Goal: Task Accomplishment & Management: Complete application form

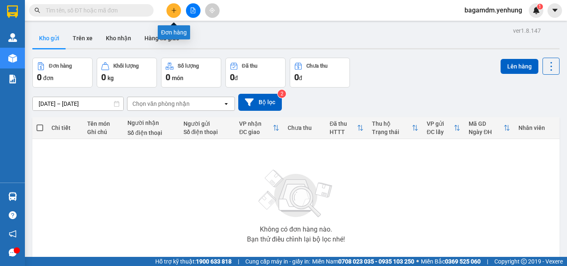
click at [175, 8] on icon "plus" at bounding box center [174, 10] width 6 height 6
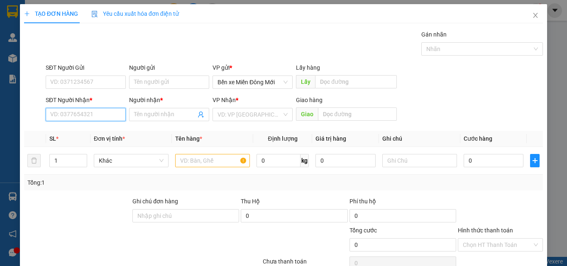
drag, startPoint x: 90, startPoint y: 112, endPoint x: 93, endPoint y: 125, distance: 14.1
click at [91, 116] on input "SĐT Người Nhận *" at bounding box center [86, 114] width 80 height 13
type input "0832199272"
click at [148, 115] on input "Người nhận *" at bounding box center [165, 114] width 62 height 9
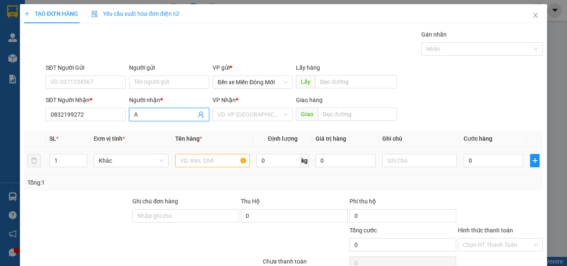
type input "A"
click at [191, 162] on input "text" at bounding box center [212, 160] width 75 height 13
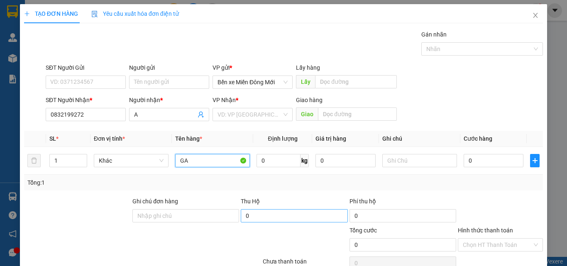
type input "GA"
click at [269, 216] on input "0" at bounding box center [294, 215] width 107 height 13
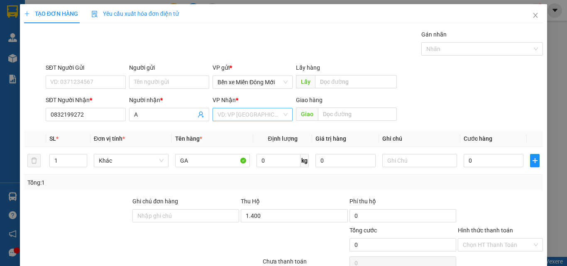
click at [262, 118] on input "search" at bounding box center [250, 114] width 64 height 12
type input "1.400.000"
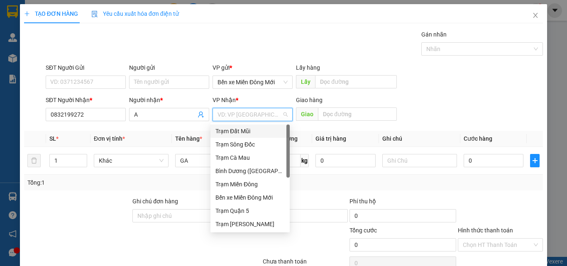
type input "C"
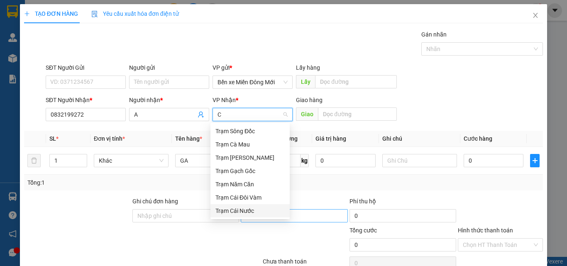
click at [238, 214] on div "Trạm Cái Nước" at bounding box center [250, 210] width 69 height 9
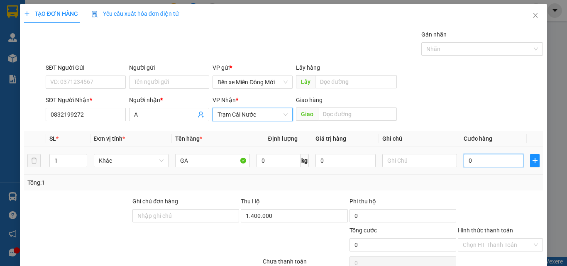
click at [499, 166] on input "0" at bounding box center [494, 160] width 60 height 13
type input "1"
type input "10"
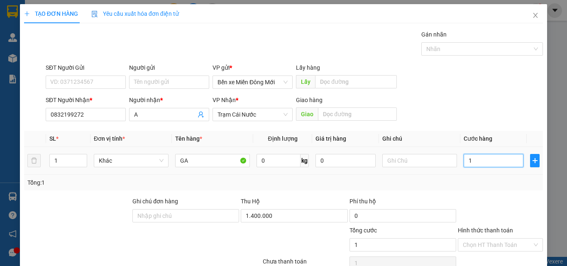
type input "10"
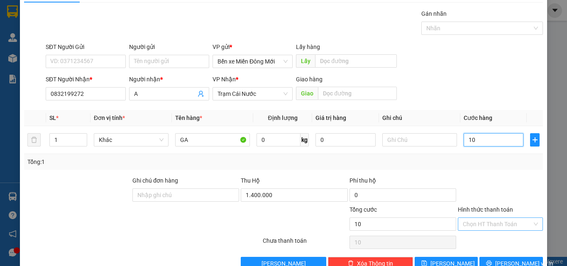
scroll to position [41, 0]
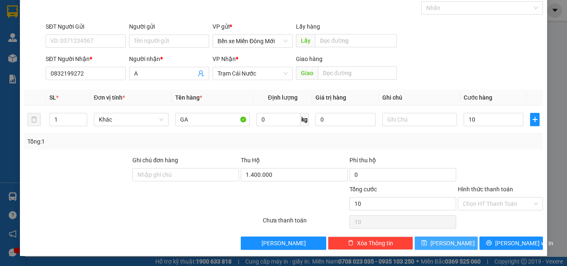
click at [448, 243] on span "[PERSON_NAME]" at bounding box center [453, 243] width 44 height 9
type input "10.000"
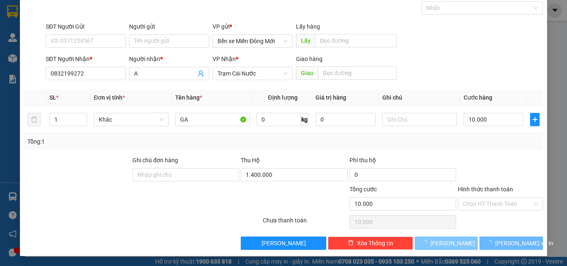
type input "0"
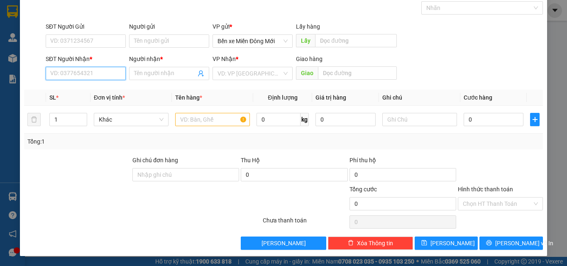
click at [91, 76] on input "SĐT Người Nhận *" at bounding box center [86, 73] width 80 height 13
type input "0943255010"
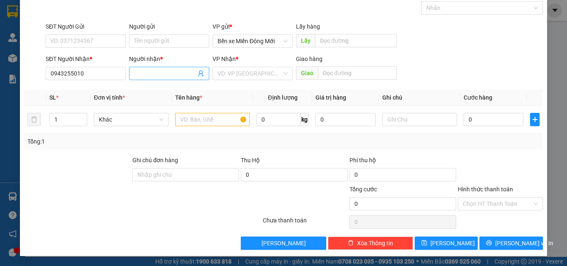
click at [140, 74] on input "Người nhận *" at bounding box center [165, 73] width 62 height 9
type input "A"
click at [245, 77] on input "search" at bounding box center [250, 73] width 64 height 12
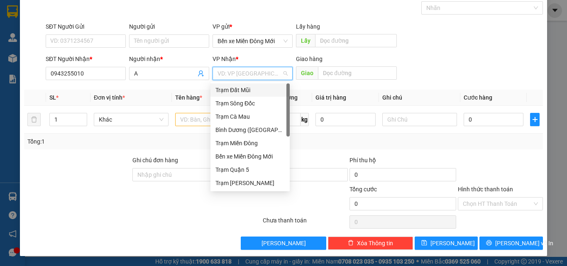
click at [241, 94] on div "Trạm Đất Mũi" at bounding box center [250, 90] width 69 height 9
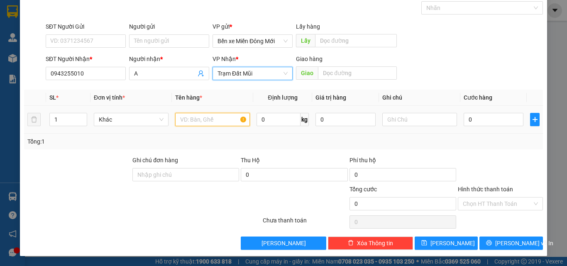
click at [224, 124] on input "text" at bounding box center [212, 119] width 75 height 13
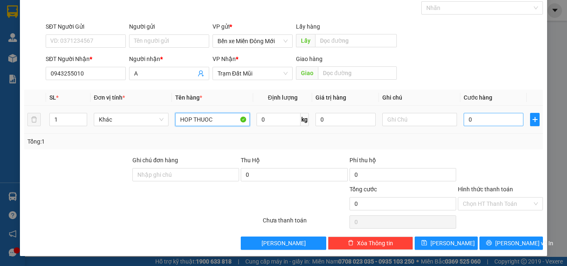
type input "HOP THUOC"
click at [484, 123] on input "0" at bounding box center [494, 119] width 60 height 13
type input "6"
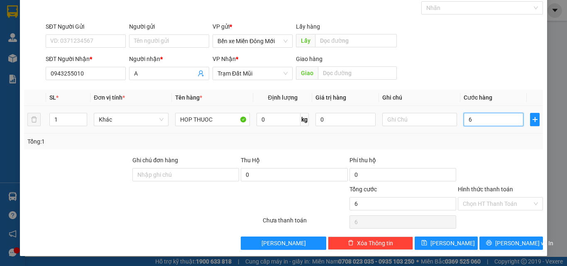
type input "60"
click at [483, 208] on input "Hình thức thanh toán" at bounding box center [497, 204] width 69 height 12
type input "60.000"
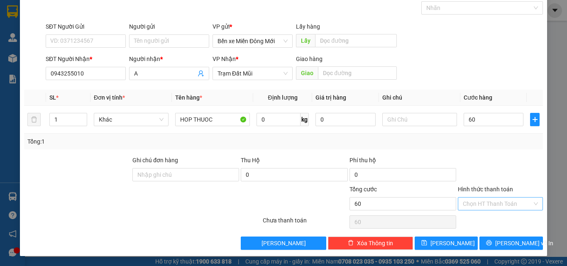
type input "60.000"
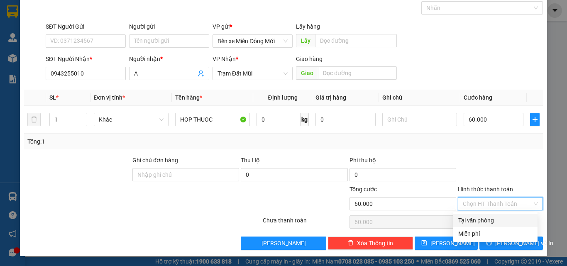
click at [475, 223] on div "Tại văn phòng" at bounding box center [495, 220] width 74 height 9
type input "0"
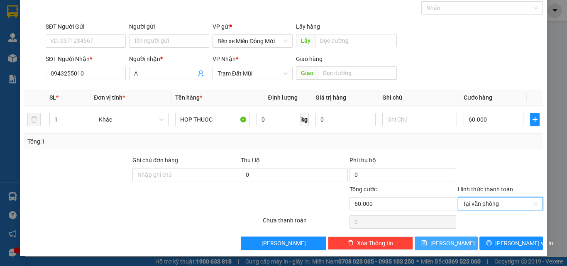
click at [455, 240] on button "[PERSON_NAME]" at bounding box center [447, 243] width 64 height 13
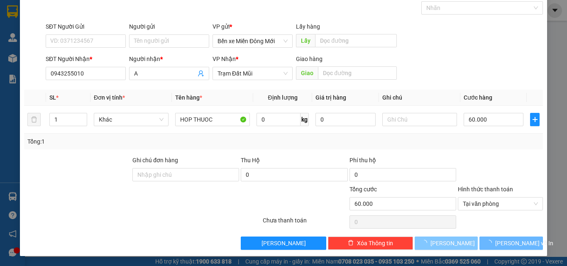
type input "0"
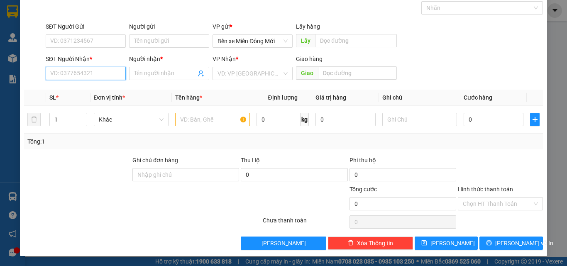
click at [59, 76] on input "SĐT Người Nhận *" at bounding box center [86, 73] width 80 height 13
type input "0919935630"
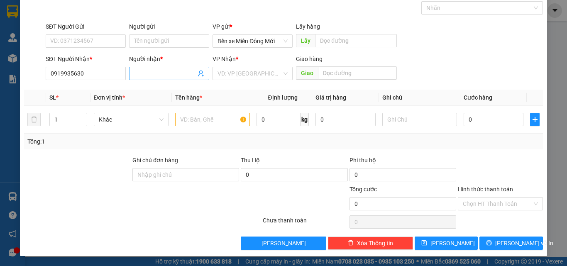
click at [147, 77] on input "Người nhận *" at bounding box center [165, 73] width 62 height 9
type input "A"
click at [190, 123] on input "text" at bounding box center [212, 119] width 75 height 13
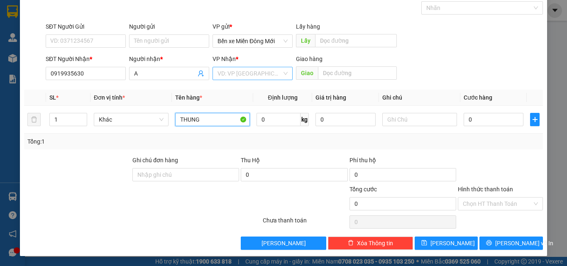
type input "THUNG"
click at [232, 76] on input "search" at bounding box center [250, 73] width 64 height 12
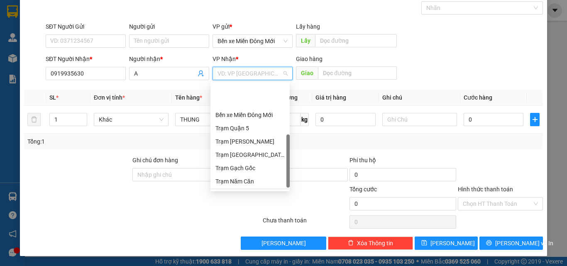
scroll to position [76, 0]
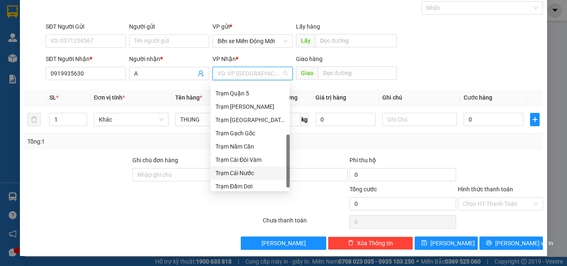
click at [235, 177] on div "Trạm Cái Nước" at bounding box center [250, 173] width 69 height 9
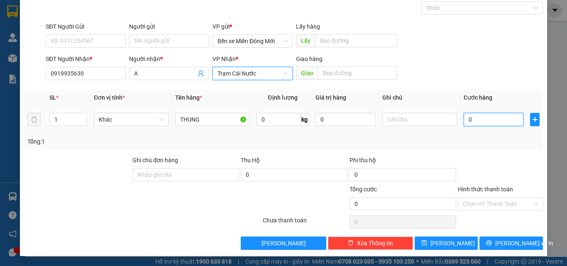
click at [497, 121] on input "0" at bounding box center [494, 119] width 60 height 13
type input "1"
type input "10"
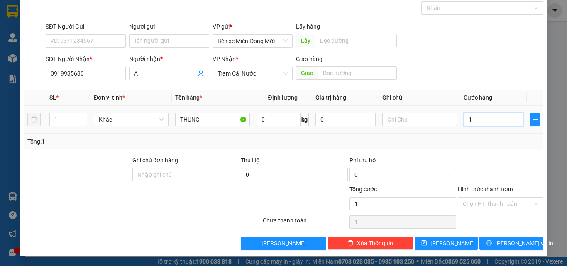
type input "10"
type input "100"
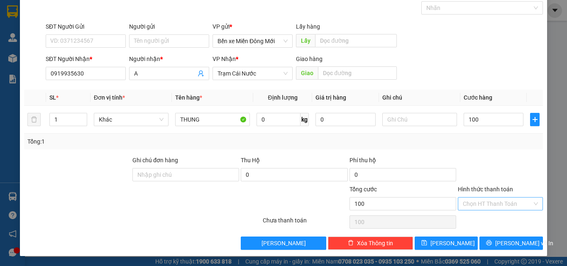
click at [463, 208] on input "Hình thức thanh toán" at bounding box center [497, 204] width 69 height 12
type input "100.000"
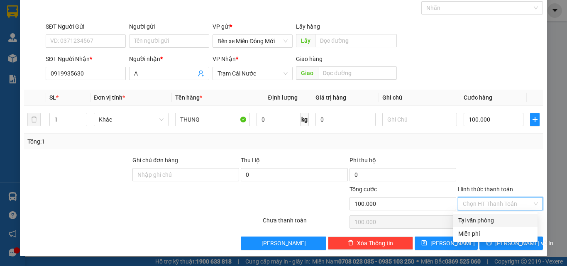
click at [472, 224] on div "Tại văn phòng" at bounding box center [495, 220] width 74 height 9
type input "0"
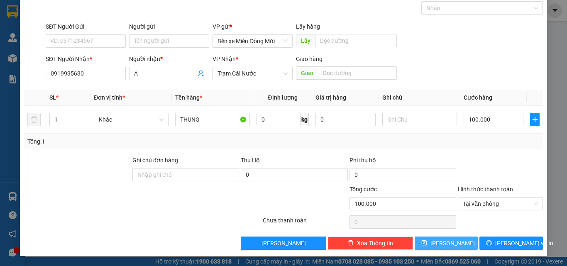
click at [446, 247] on span "[PERSON_NAME]" at bounding box center [453, 243] width 44 height 9
type input "0"
